Goal: Transaction & Acquisition: Book appointment/travel/reservation

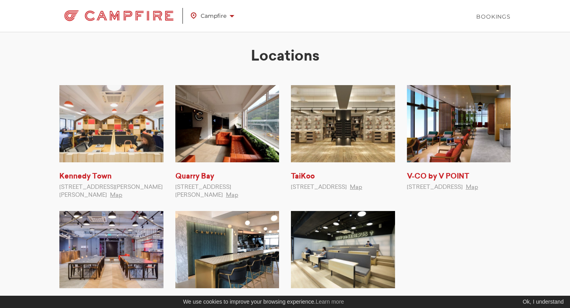
click at [149, 18] on img at bounding box center [118, 16] width 119 height 16
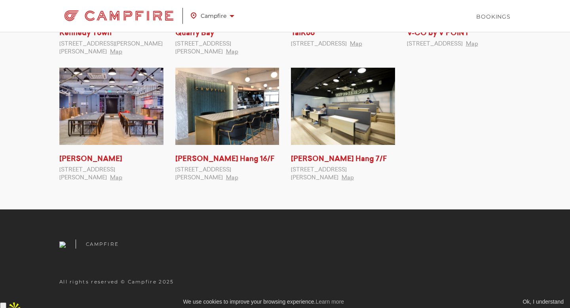
click at [538, 299] on div "Ok, I understand" at bounding box center [542, 302] width 43 height 8
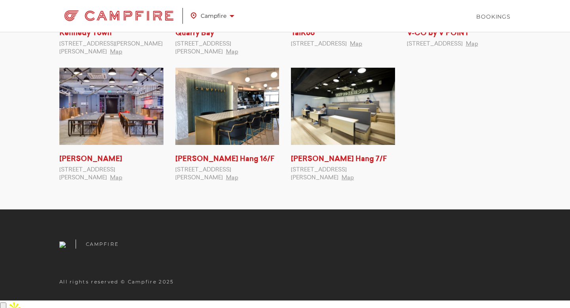
scroll to position [0, 0]
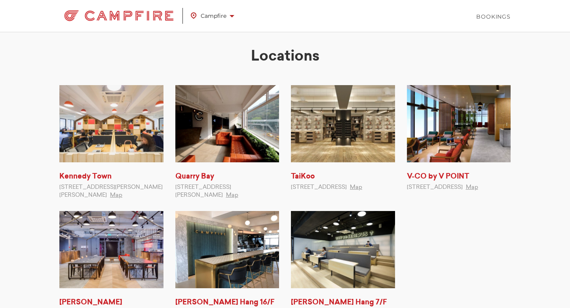
click at [218, 23] on link "Campfire" at bounding box center [216, 16] width 51 height 18
click at [163, 10] on img at bounding box center [118, 16] width 119 height 16
click at [505, 13] on link "Bookings" at bounding box center [493, 17] width 34 height 8
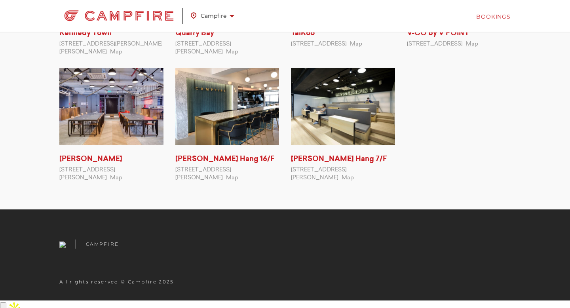
scroll to position [132, 0]
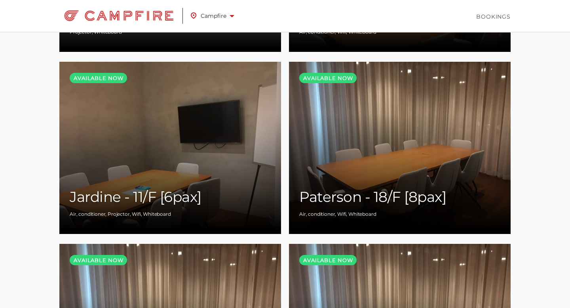
scroll to position [1621, 0]
